Goal: Transaction & Acquisition: Purchase product/service

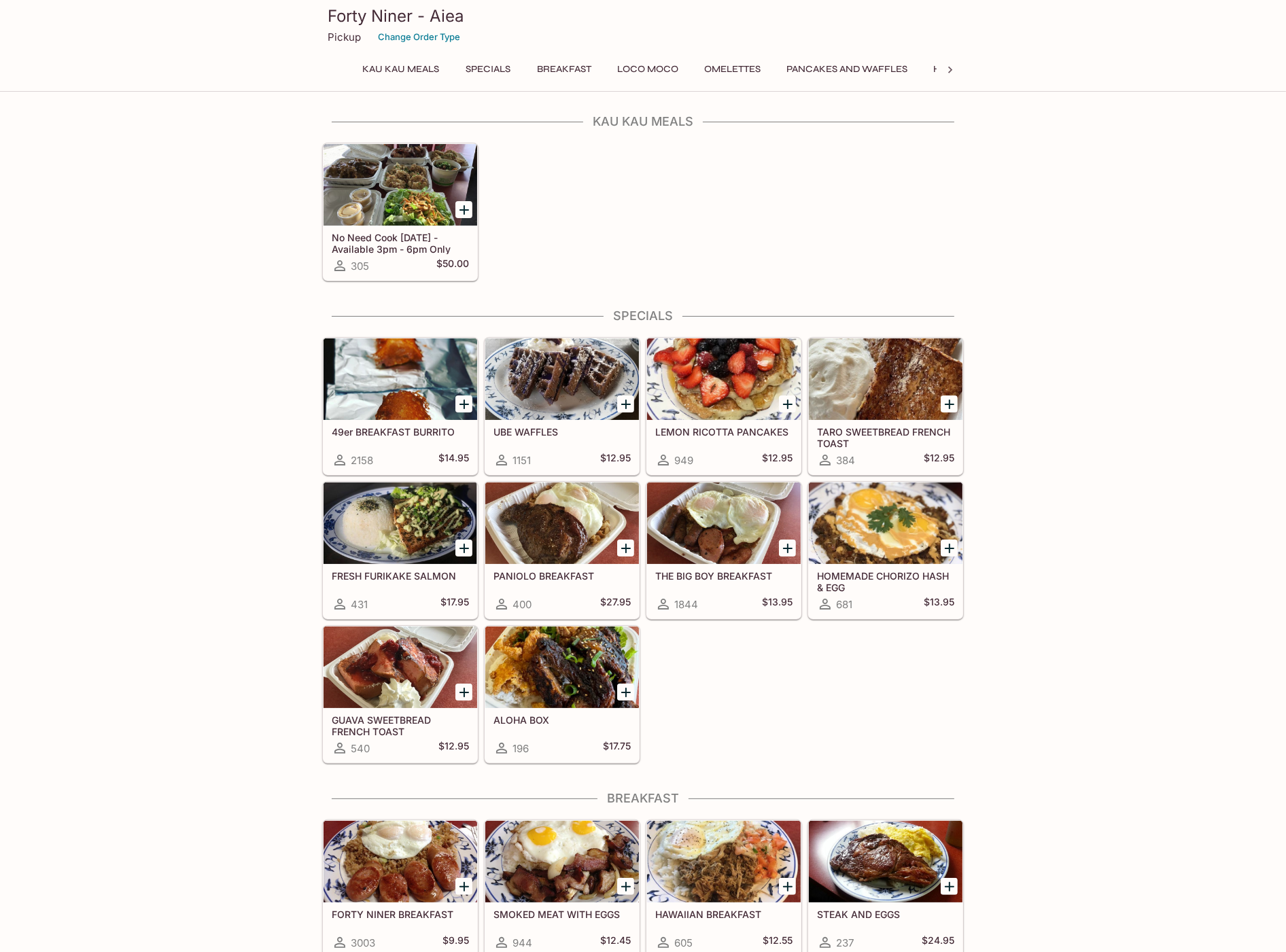
click at [419, 431] on h5 "49er BREAKFAST BURRITO" at bounding box center [400, 432] width 137 height 12
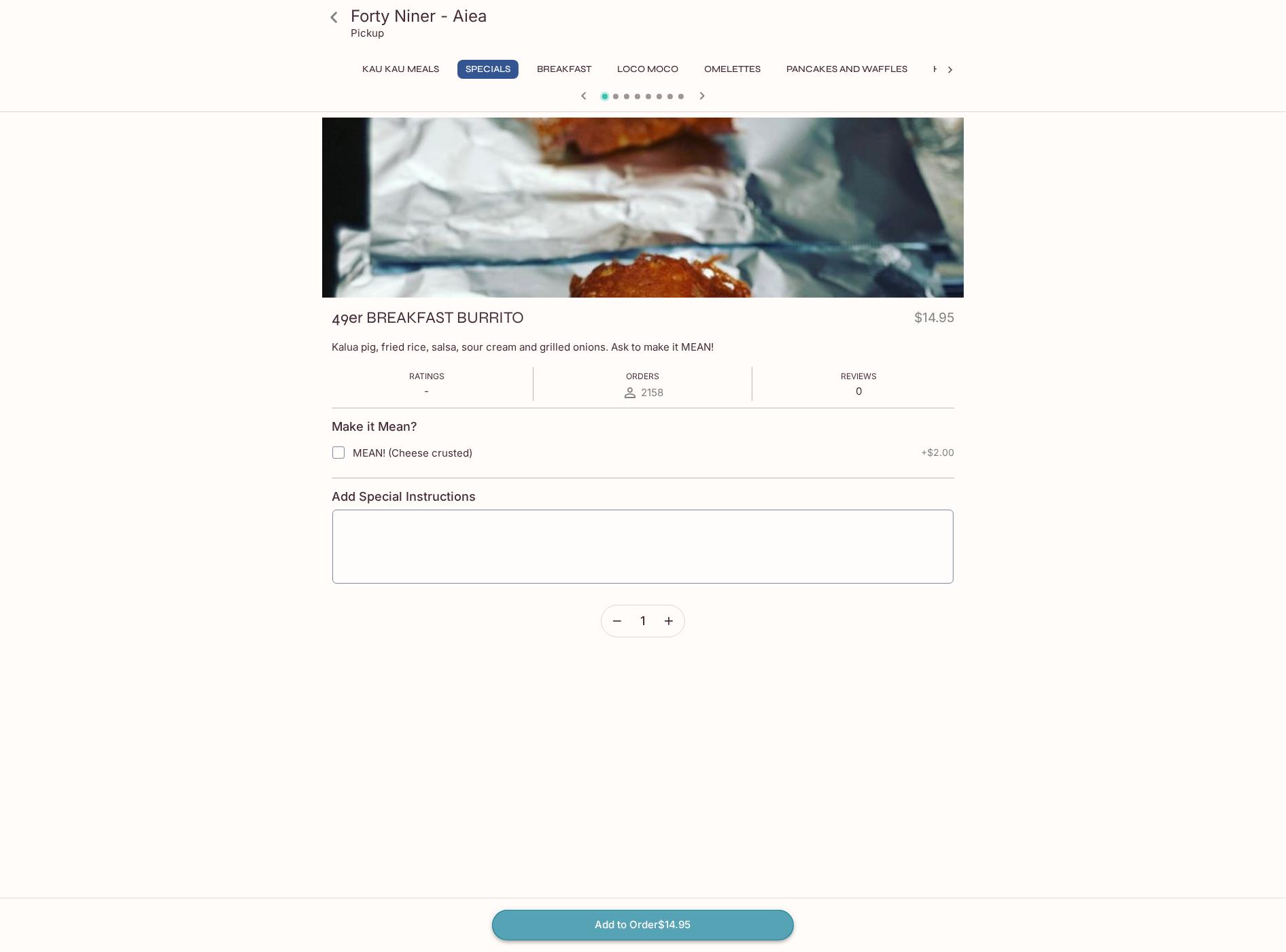
click at [674, 927] on button "Add to Order $14.95" at bounding box center [643, 925] width 302 height 30
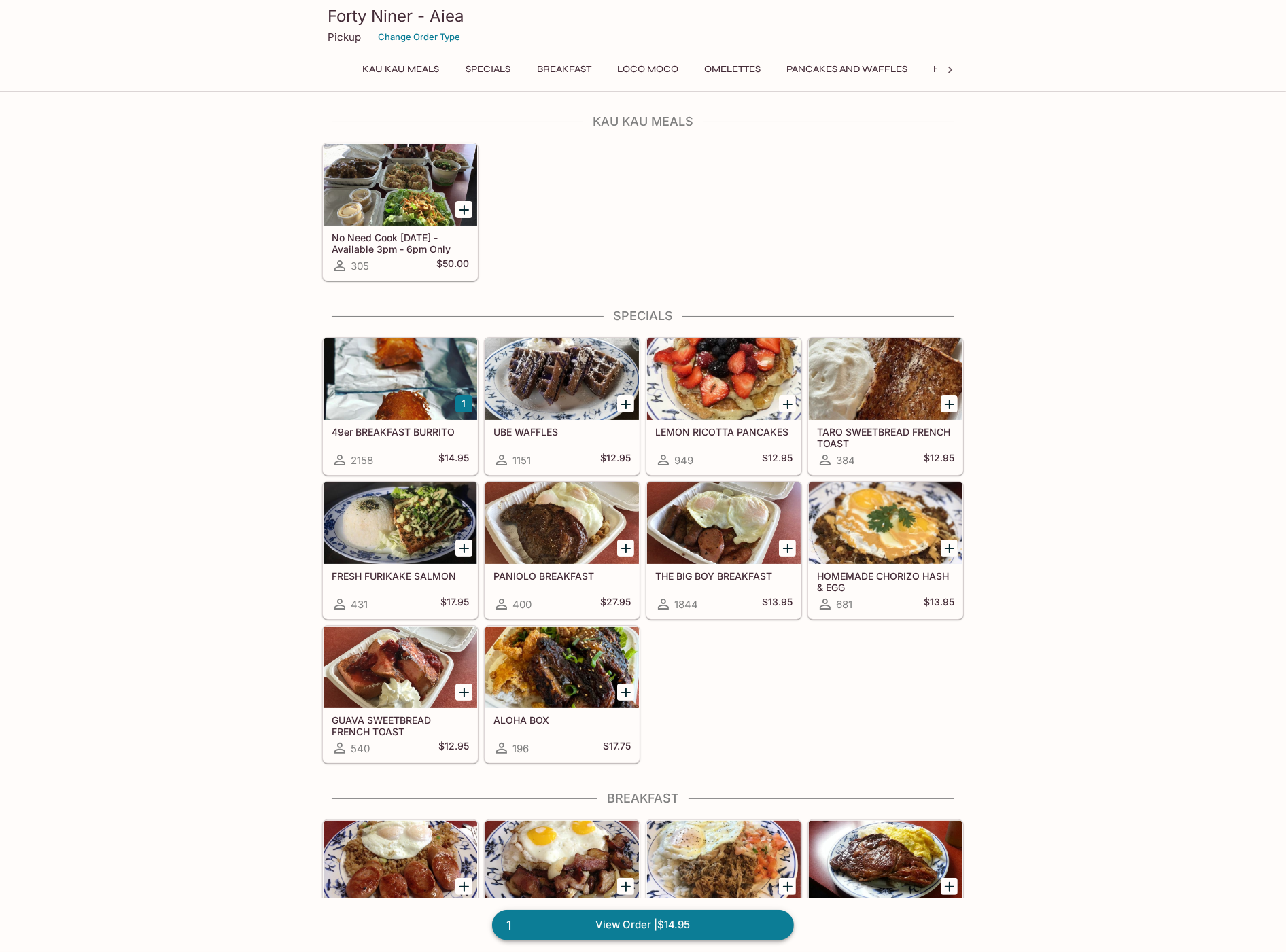
click at [747, 926] on link "1 View Order | $14.95" at bounding box center [643, 925] width 302 height 30
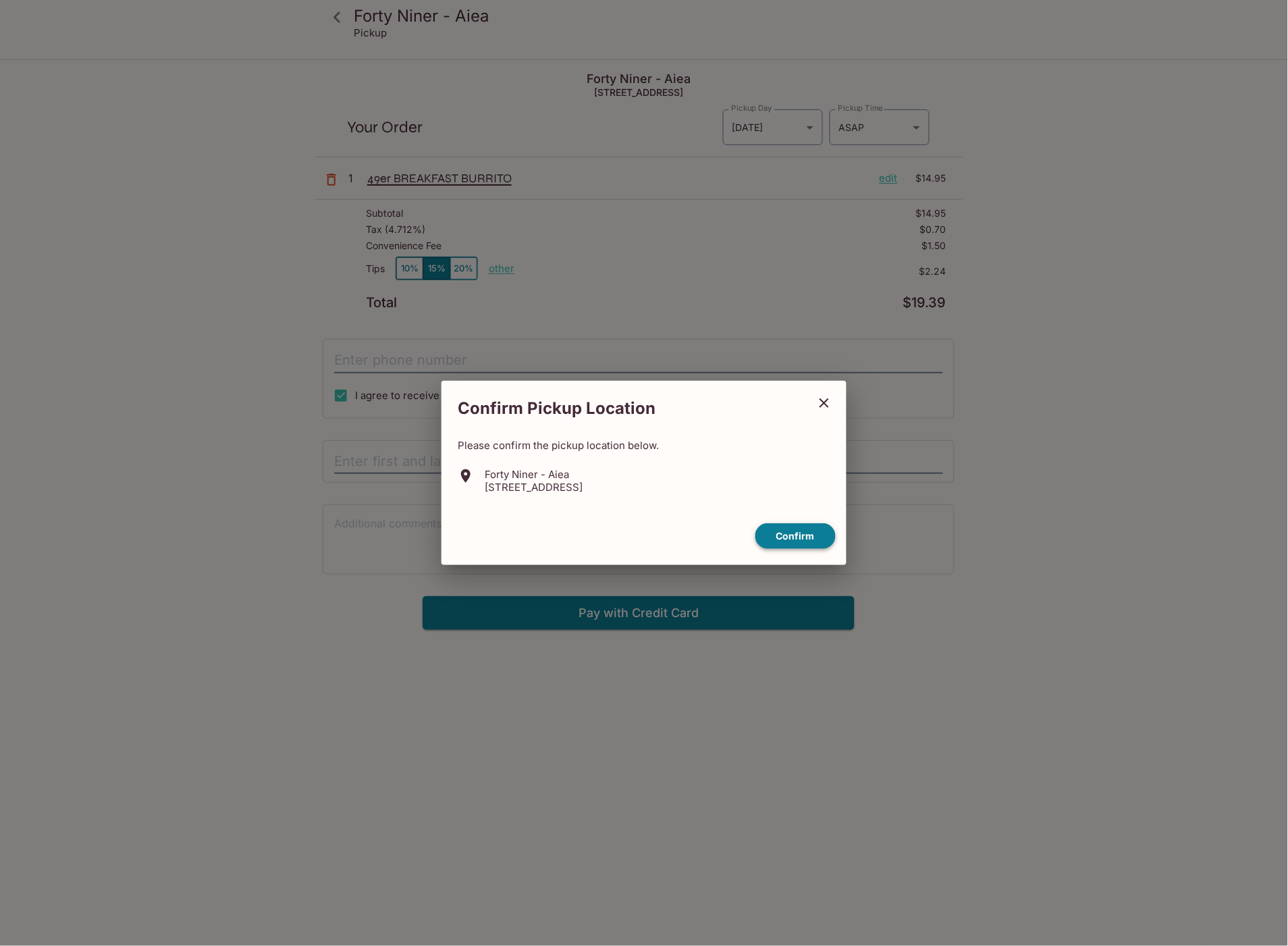
click at [815, 534] on button "Confirm" at bounding box center [796, 536] width 81 height 26
